Goal: Check status: Check status

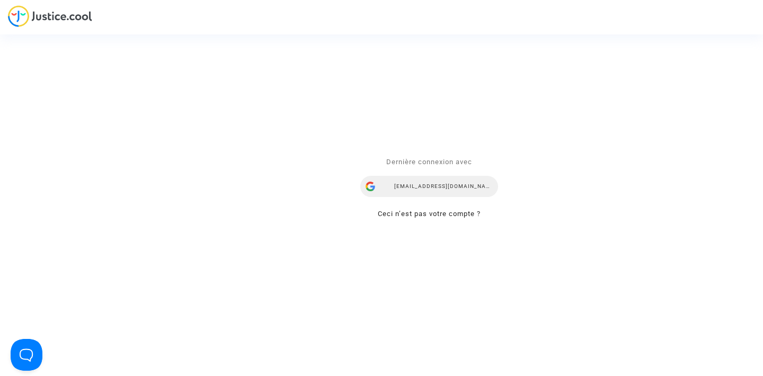
click at [422, 183] on div "[EMAIL_ADDRESS][DOMAIN_NAME]" at bounding box center [429, 187] width 138 height 21
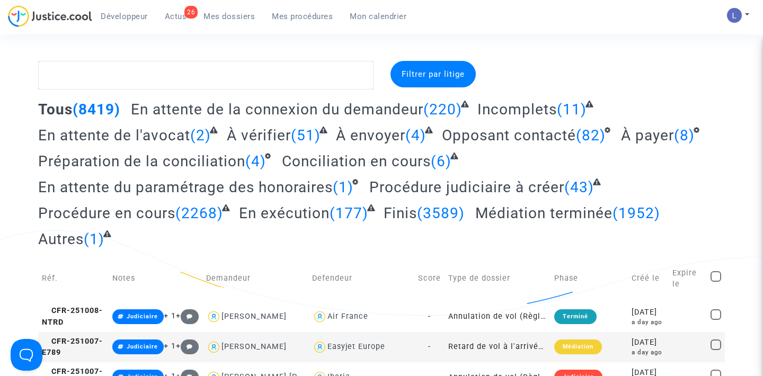
click at [178, 15] on span "Actus" at bounding box center [176, 17] width 22 height 10
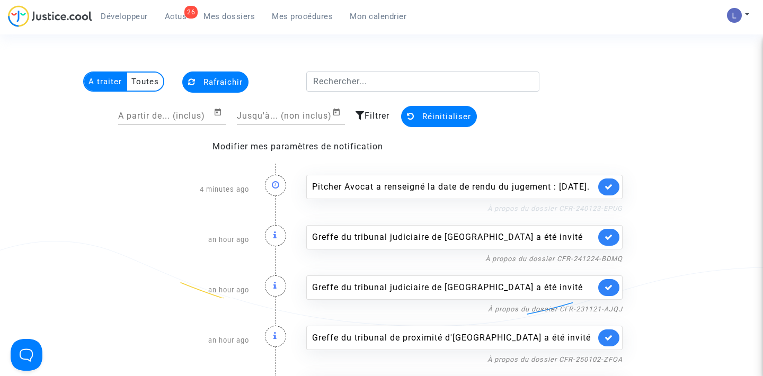
click at [505, 213] on link "À propos du dossier CFR-240123-EPUG" at bounding box center [555, 209] width 135 height 8
click at [611, 191] on icon at bounding box center [609, 187] width 8 height 8
click at [611, 192] on link at bounding box center [608, 187] width 21 height 17
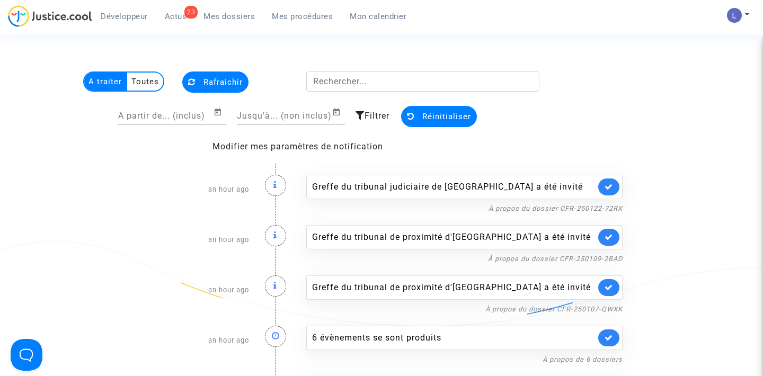
click at [611, 192] on link at bounding box center [608, 187] width 21 height 17
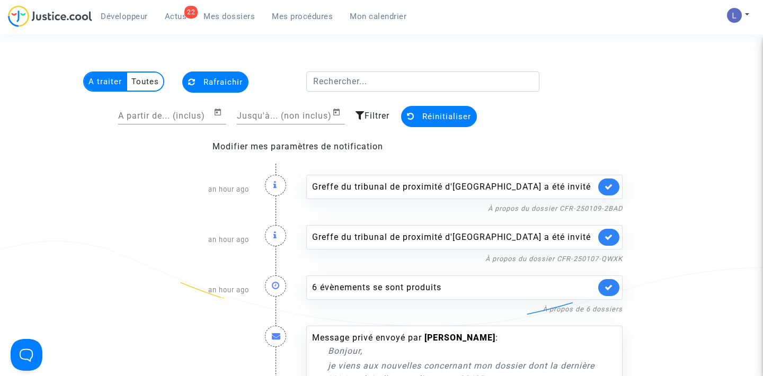
click at [611, 192] on link at bounding box center [608, 187] width 21 height 17
click at [611, 229] on link at bounding box center [608, 237] width 21 height 17
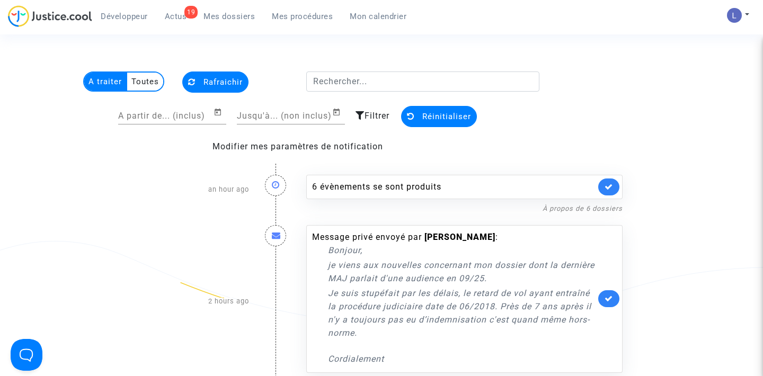
click at [611, 192] on link at bounding box center [608, 187] width 21 height 17
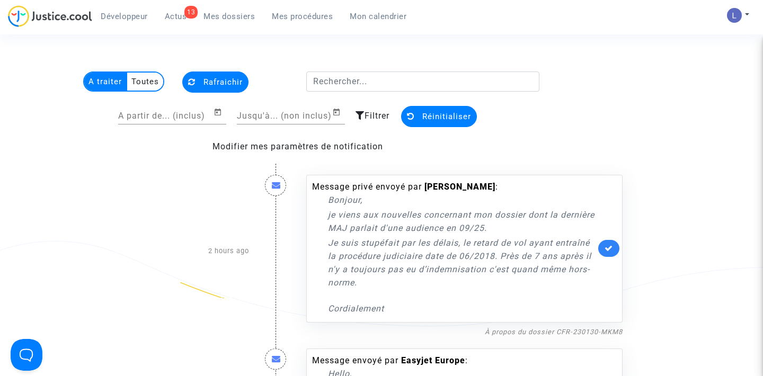
click at [600, 246] on link at bounding box center [608, 248] width 21 height 17
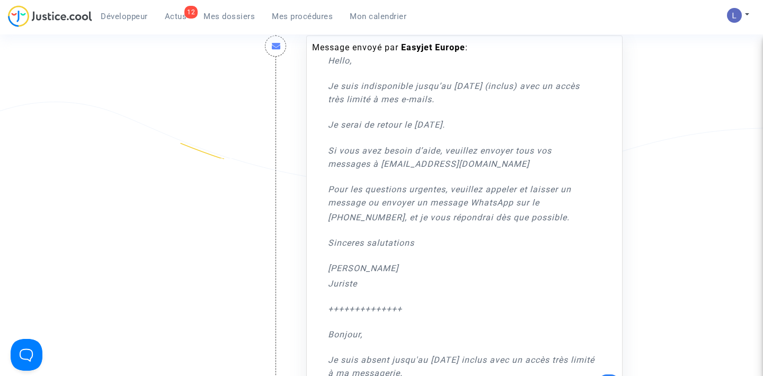
scroll to position [154, 0]
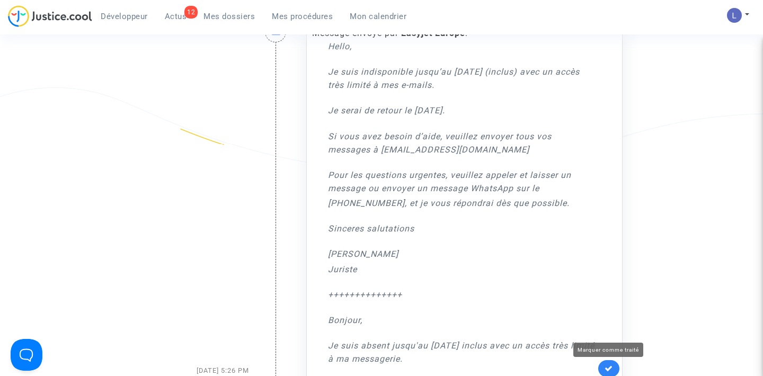
click at [606, 366] on icon at bounding box center [609, 369] width 8 height 8
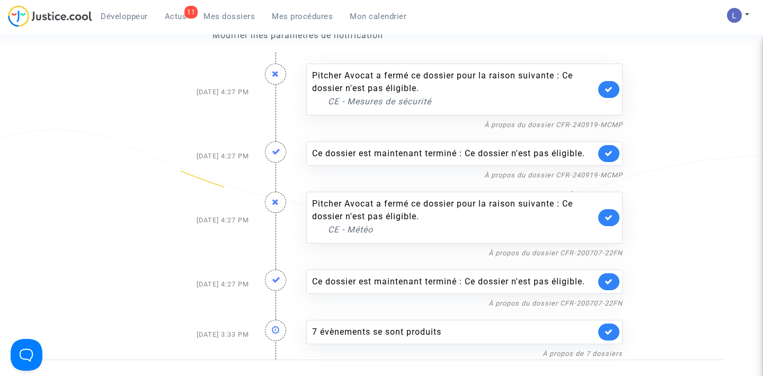
scroll to position [47, 0]
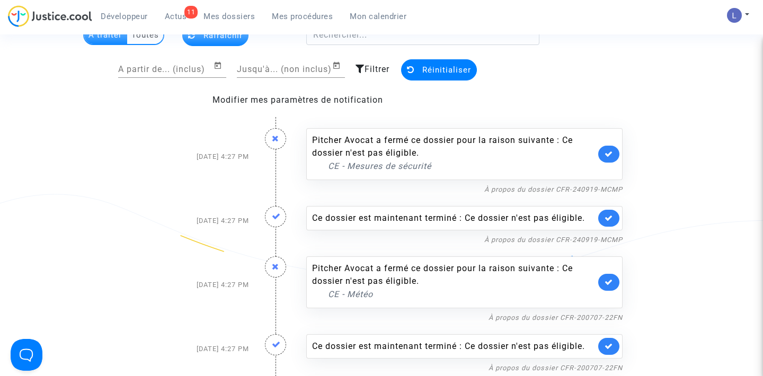
click at [613, 156] on link at bounding box center [608, 154] width 21 height 17
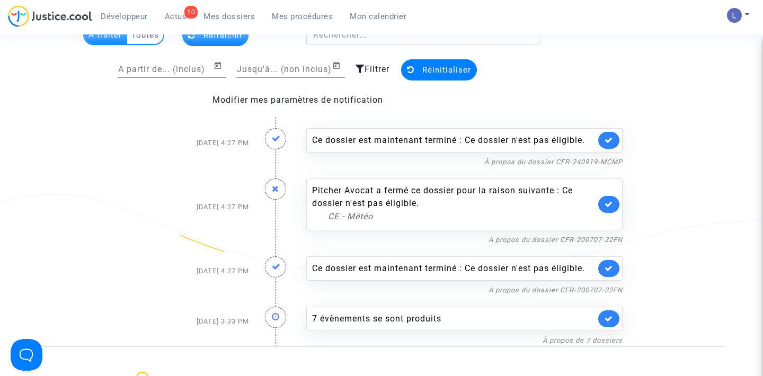
click at [613, 156] on div "À propos du dossier CFR-240919-MCMP" at bounding box center [464, 161] width 316 height 13
click at [608, 138] on icon at bounding box center [609, 140] width 8 height 8
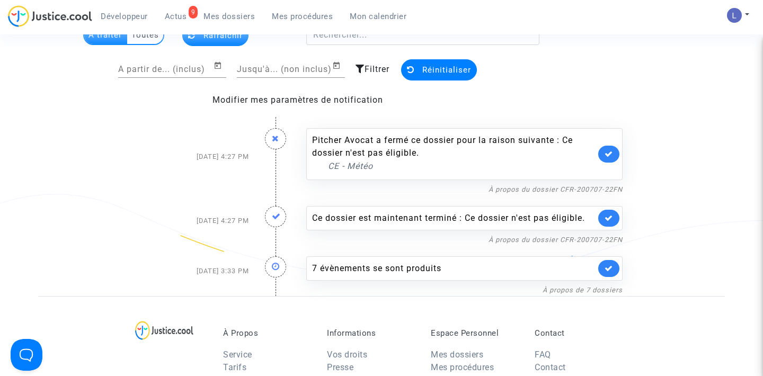
click at [608, 138] on div "Pitcher Avocat a fermé ce dossier pour la raison suivante : Ce dossier n'est pa…" at bounding box center [464, 154] width 316 height 52
click at [611, 154] on icon at bounding box center [609, 154] width 8 height 8
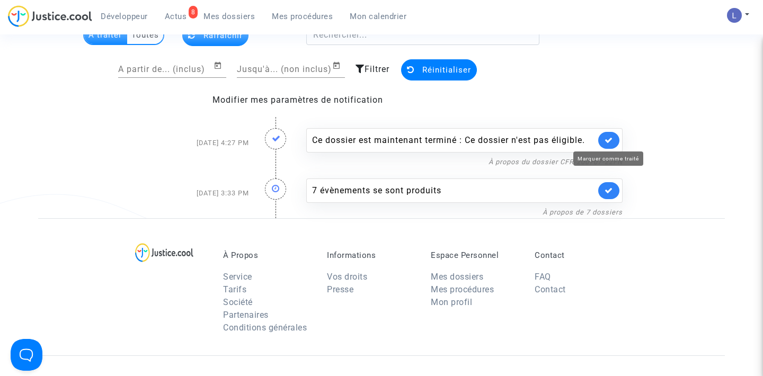
click at [608, 138] on icon at bounding box center [609, 140] width 8 height 8
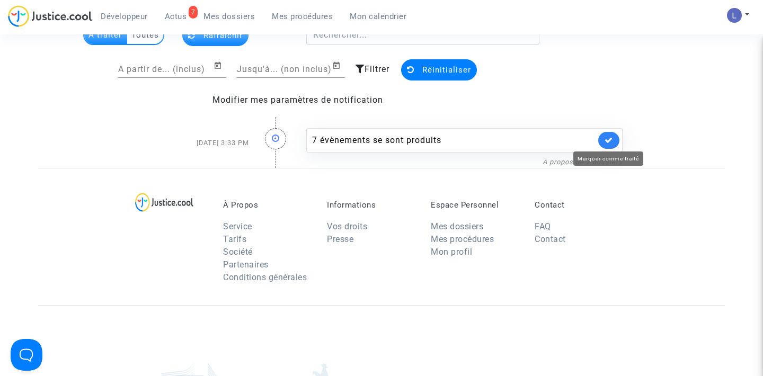
click at [608, 138] on icon at bounding box center [609, 140] width 8 height 8
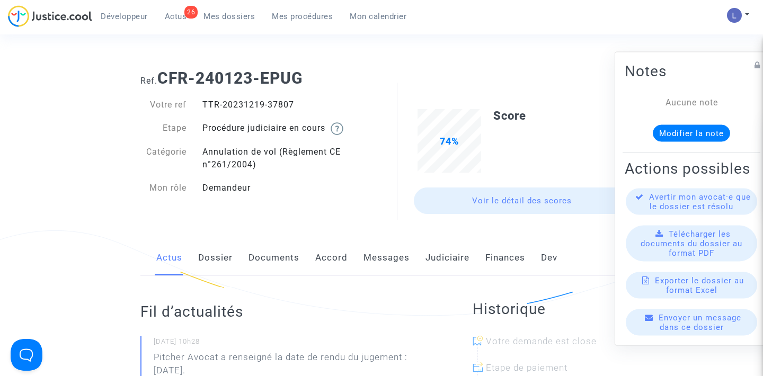
click at [451, 250] on link "Judiciaire" at bounding box center [448, 258] width 44 height 35
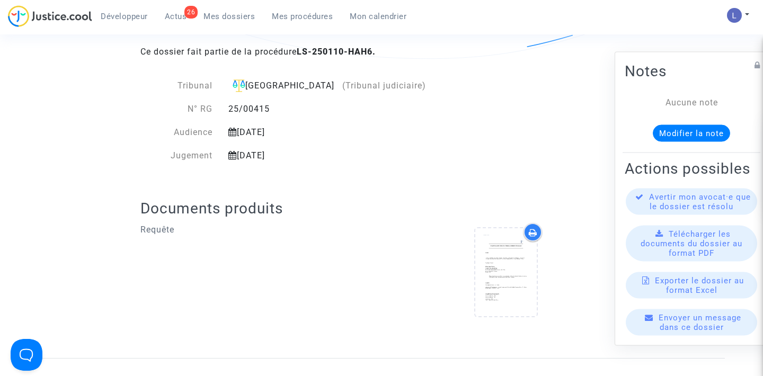
scroll to position [229, 0]
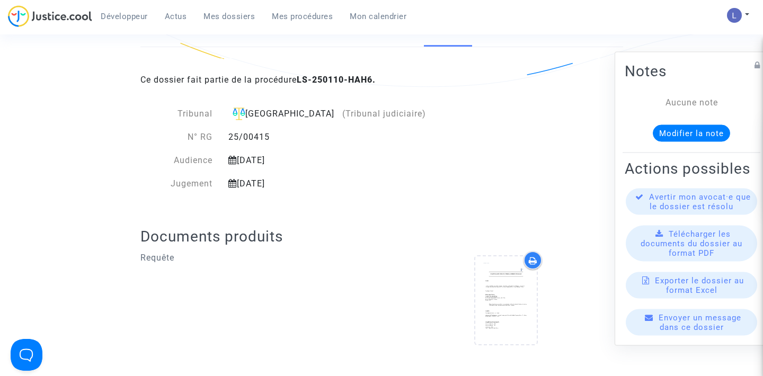
click at [229, 15] on span "Mes dossiers" at bounding box center [229, 17] width 51 height 10
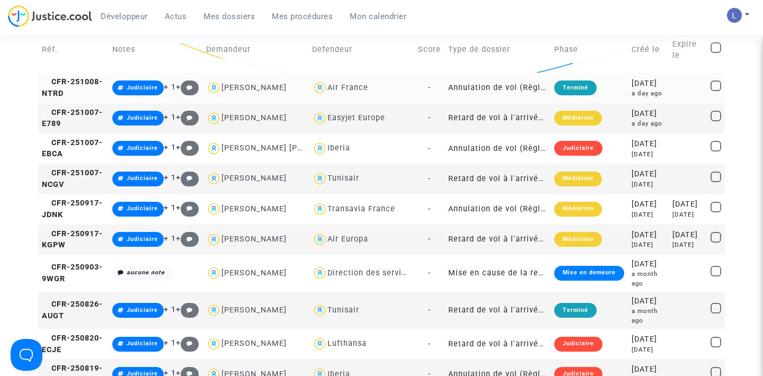
scroll to position [64, 0]
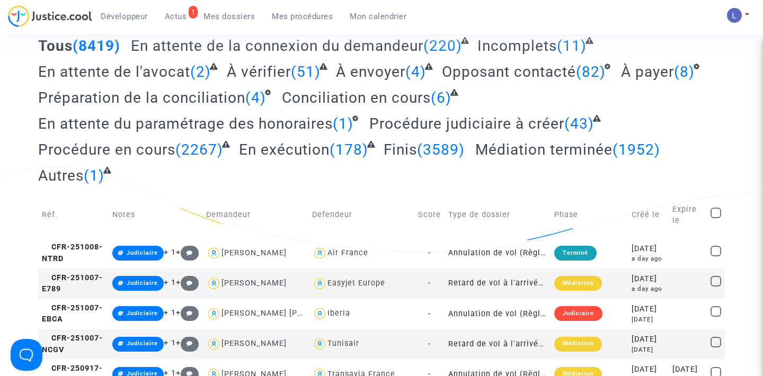
click at [178, 14] on span "Actus" at bounding box center [176, 17] width 22 height 10
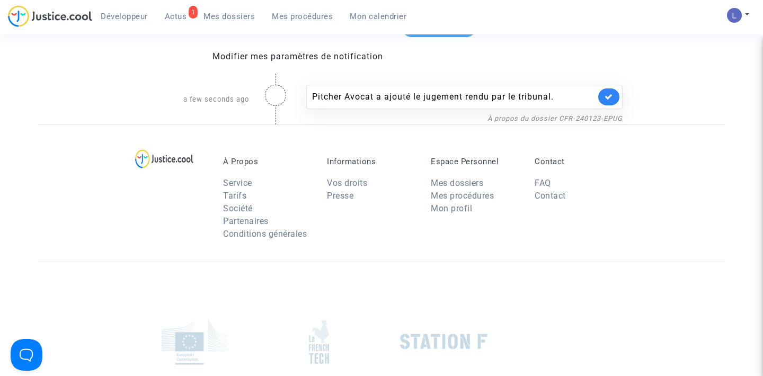
scroll to position [74, 0]
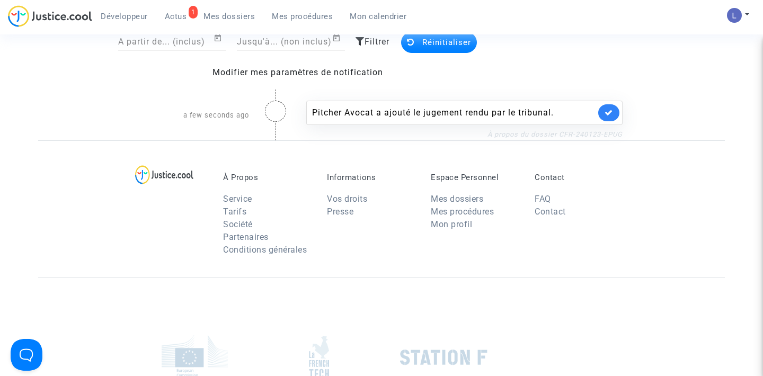
click at [536, 134] on link "À propos du dossier CFR-240123-EPUG" at bounding box center [555, 134] width 135 height 8
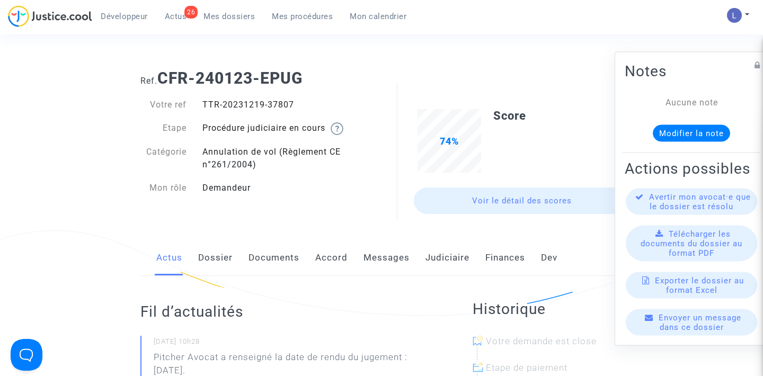
click at [446, 252] on link "Judiciaire" at bounding box center [448, 258] width 44 height 35
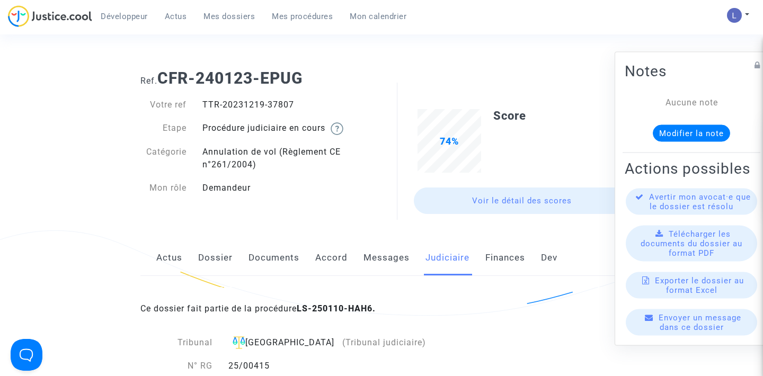
click at [172, 249] on link "Actus" at bounding box center [169, 258] width 26 height 35
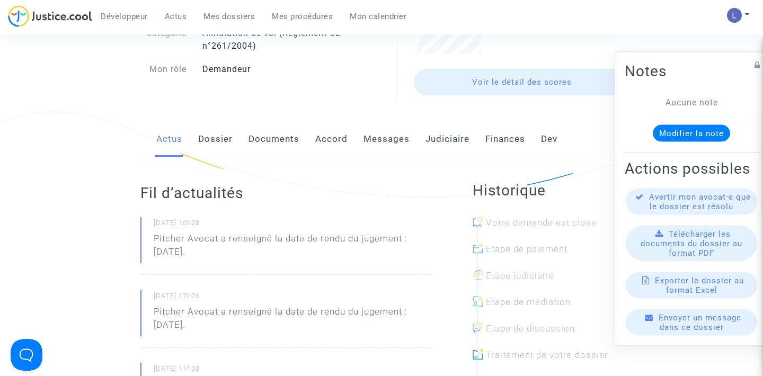
scroll to position [121, 0]
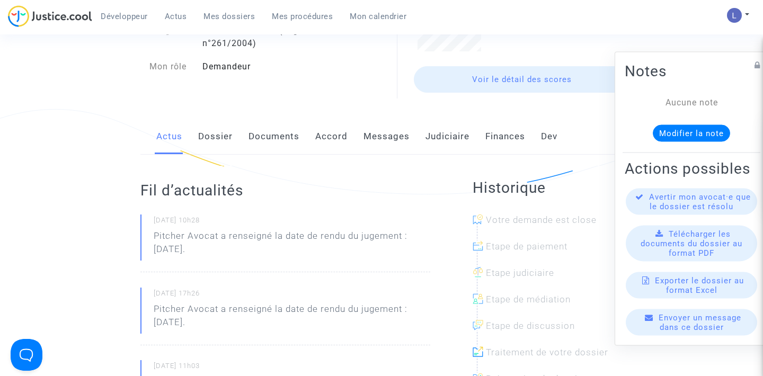
click at [446, 141] on link "Judiciaire" at bounding box center [448, 136] width 44 height 35
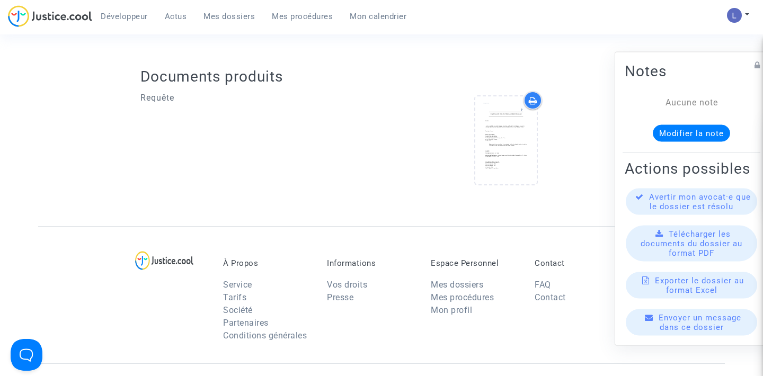
scroll to position [210, 0]
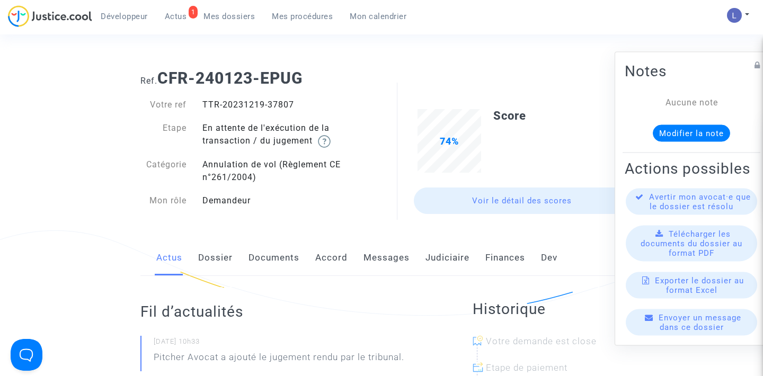
click at [215, 268] on link "Dossier" at bounding box center [215, 258] width 34 height 35
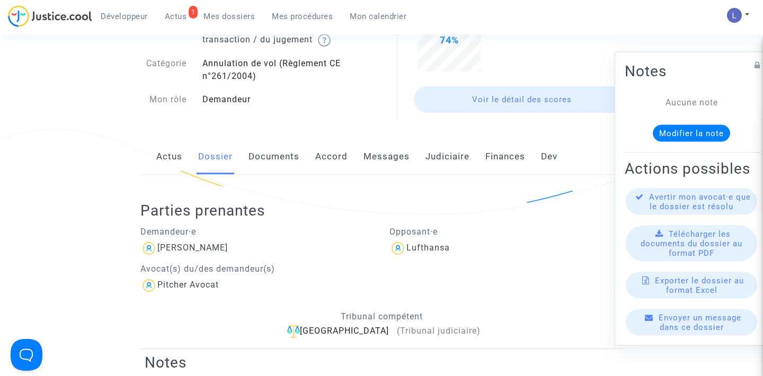
scroll to position [103, 0]
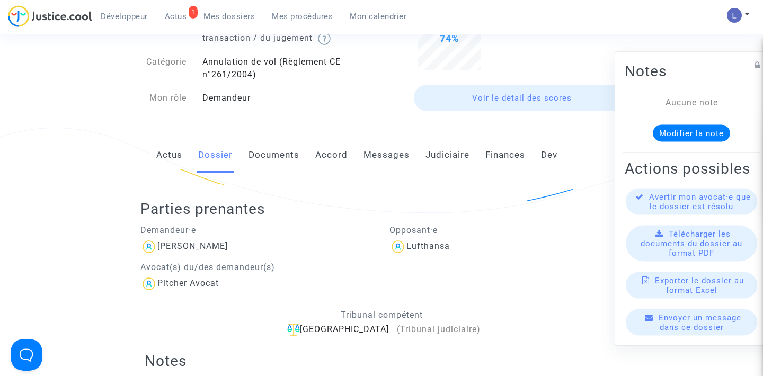
click at [448, 155] on link "Judiciaire" at bounding box center [448, 155] width 44 height 35
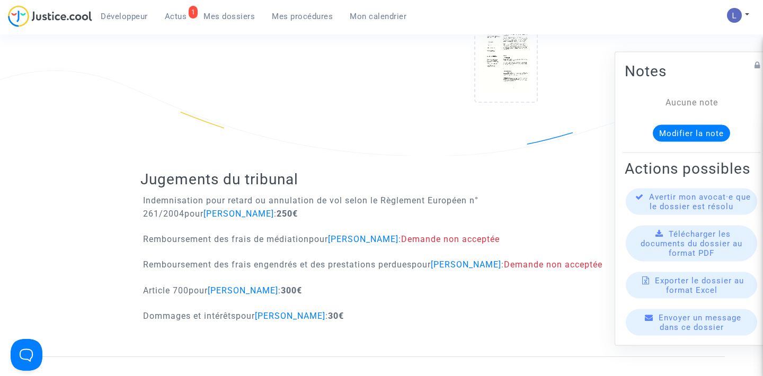
scroll to position [587, 0]
